Goal: Navigation & Orientation: Find specific page/section

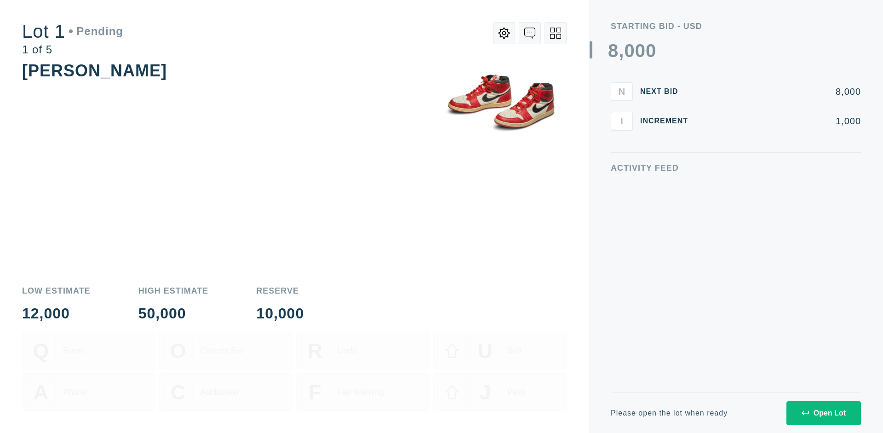
click at [823, 412] on div "Open Lot" at bounding box center [823, 413] width 44 height 8
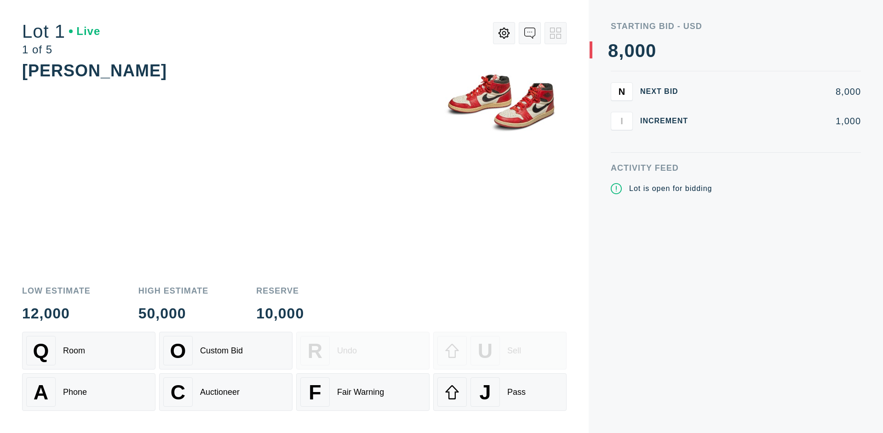
click at [89, 350] on div "Q Room" at bounding box center [88, 350] width 125 height 29
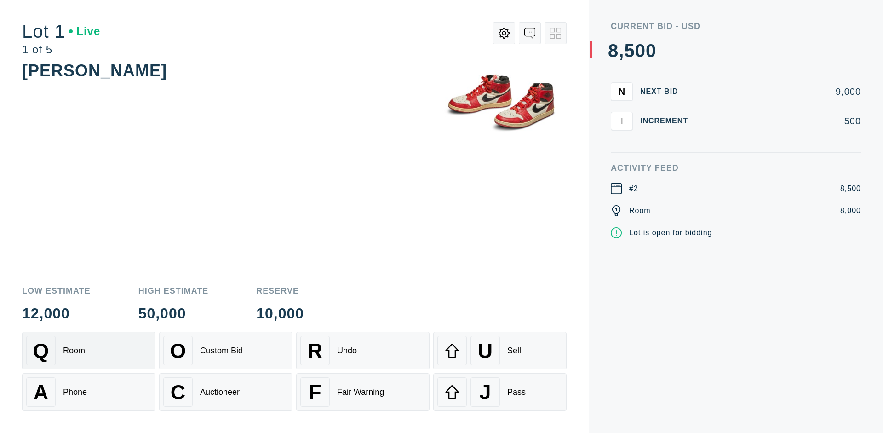
click at [89, 350] on div "Q Room" at bounding box center [88, 350] width 125 height 29
